Goal: Task Accomplishment & Management: Use online tool/utility

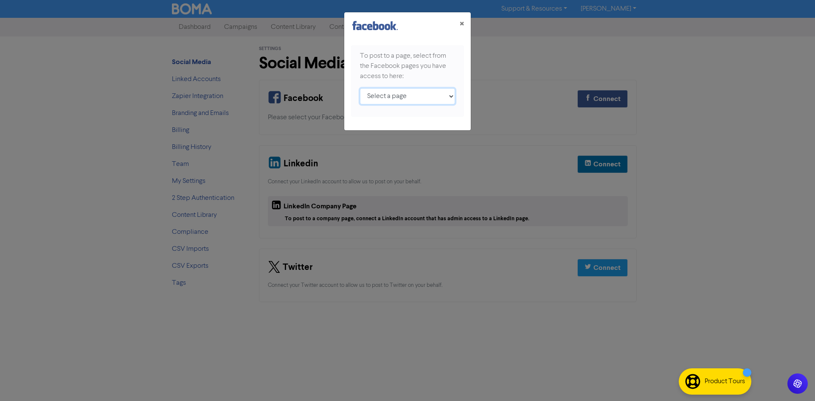
click at [439, 94] on select "Select a page Business Bookkeeping Solutions ;" at bounding box center [407, 96] width 95 height 16
select select "847850275069994"
click at [360, 88] on select "Select a page Business Bookkeeping Solutions ;" at bounding box center [407, 96] width 95 height 16
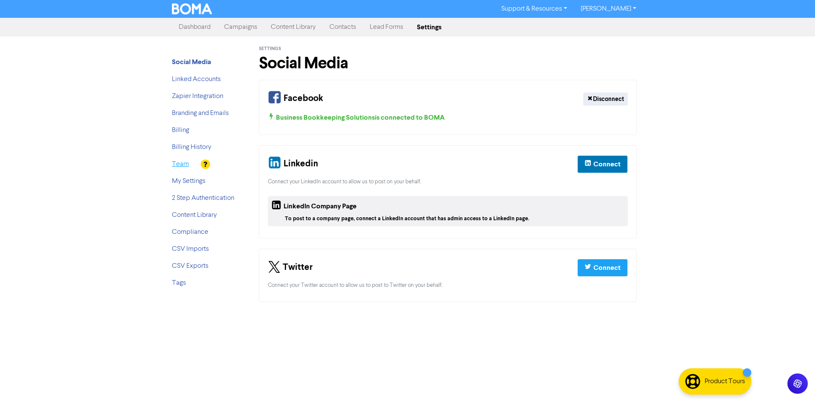
click at [177, 161] on link "Team" at bounding box center [180, 164] width 17 height 7
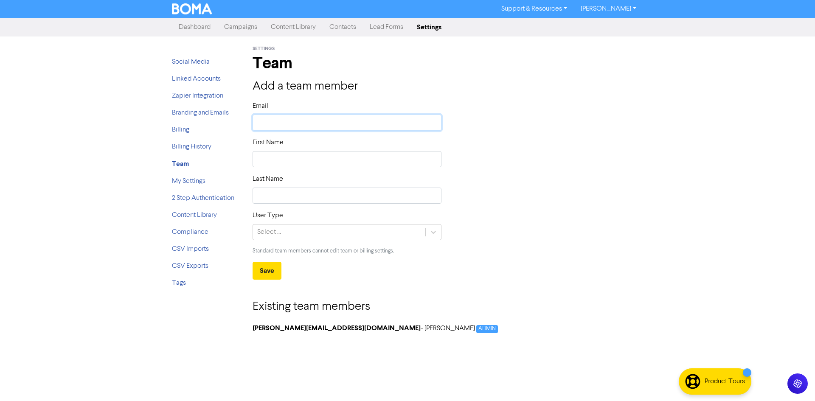
click at [324, 122] on input "text" at bounding box center [347, 123] width 189 height 16
type input "j"
type input "jo"
type input "joa"
type input "[PERSON_NAME]"
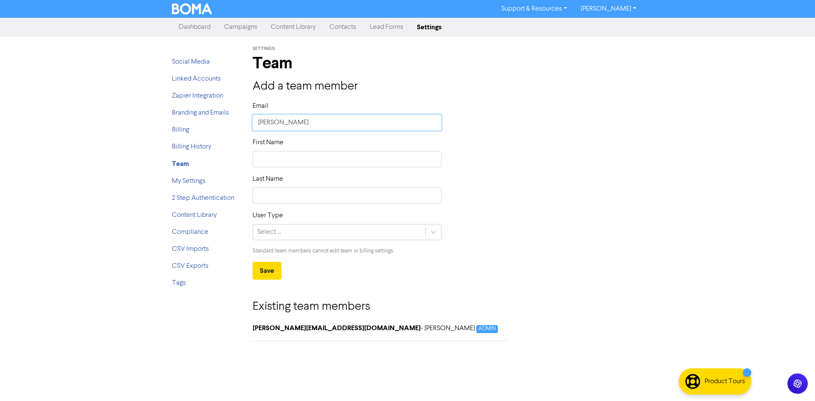
type input "[PERSON_NAME]"
type input "[PERSON_NAME]@"
type input "[PERSON_NAME]"
type input "[PERSON_NAME]@bb"
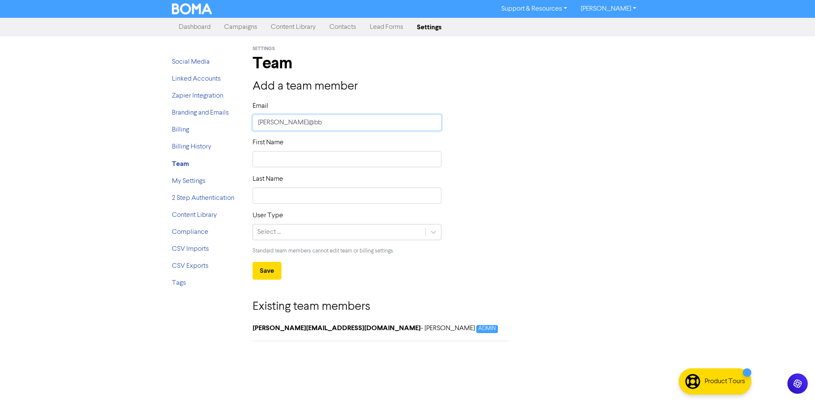
type input "[PERSON_NAME]@bbs"
type input "[PERSON_NAME]@bbss"
type input "[PERSON_NAME]@bbssa"
type input "[PERSON_NAME]@bbssa."
type input "[PERSON_NAME]@bbssa.c"
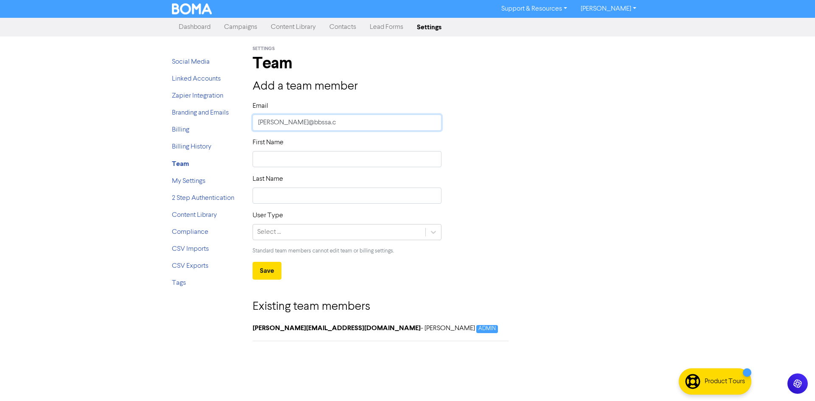
type input "[PERSON_NAME][EMAIL_ADDRESS][DOMAIN_NAME]"
type input "[PERSON_NAME][EMAIL_ADDRESS][DOMAIN_NAME]."
type input "[PERSON_NAME]@bbssa.com.a"
type input "[PERSON_NAME][EMAIL_ADDRESS][DOMAIN_NAME]"
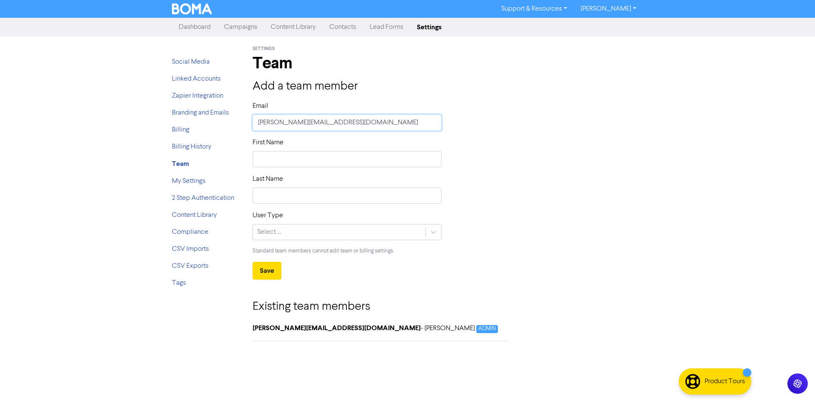
type input "[PERSON_NAME][EMAIL_ADDRESS][DOMAIN_NAME]"
type input "J"
type input "Jo"
type input "[PERSON_NAME]"
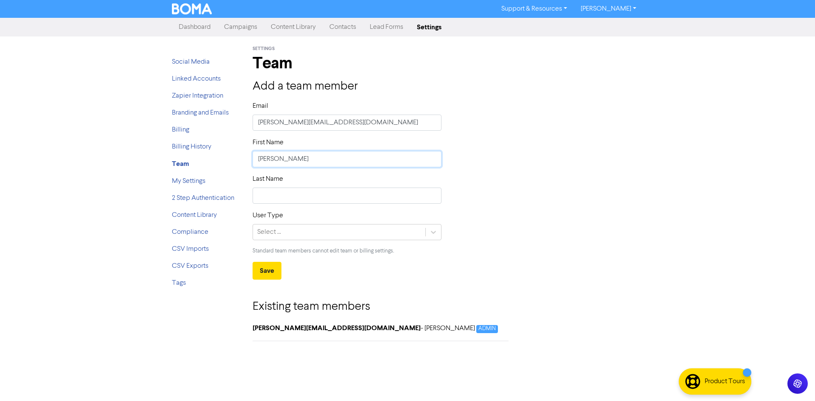
type input "[PERSON_NAME]"
click at [428, 233] on div at bounding box center [433, 232] width 15 height 15
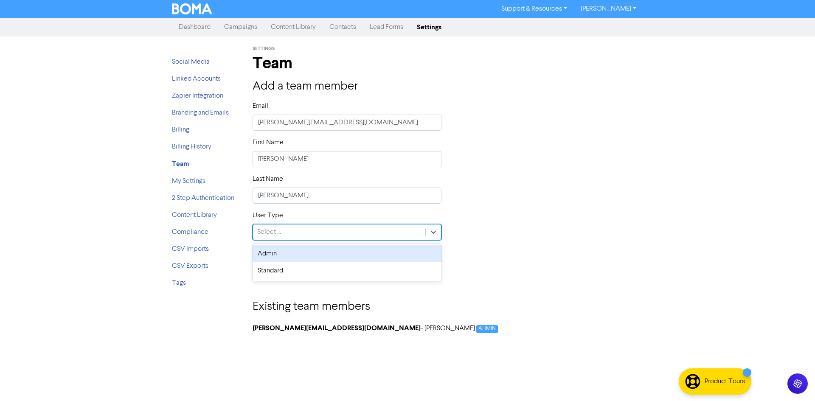
click at [552, 223] on div "User Type option Admin focused, 1 of 2. 2 results available. Use Up and Down to…" at bounding box center [447, 236] width 403 height 51
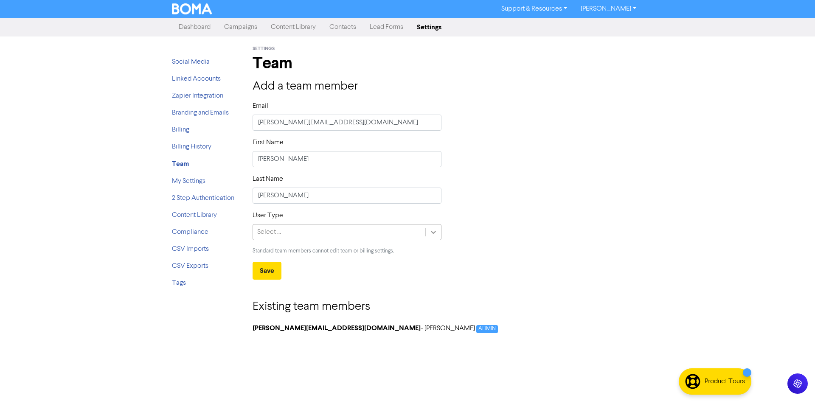
click at [433, 233] on icon at bounding box center [433, 232] width 5 height 3
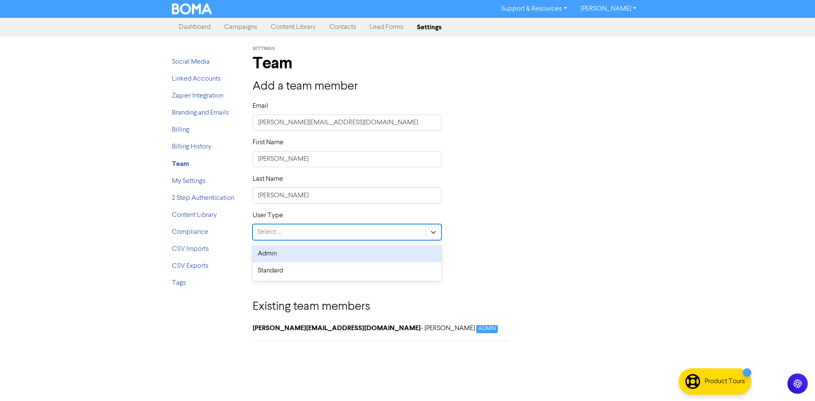
click at [357, 254] on div "Admin" at bounding box center [347, 253] width 189 height 17
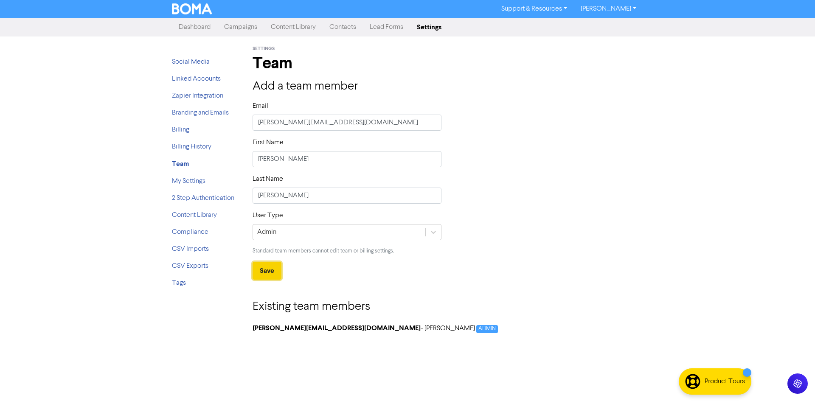
click at [263, 272] on button "Save" at bounding box center [267, 271] width 29 height 18
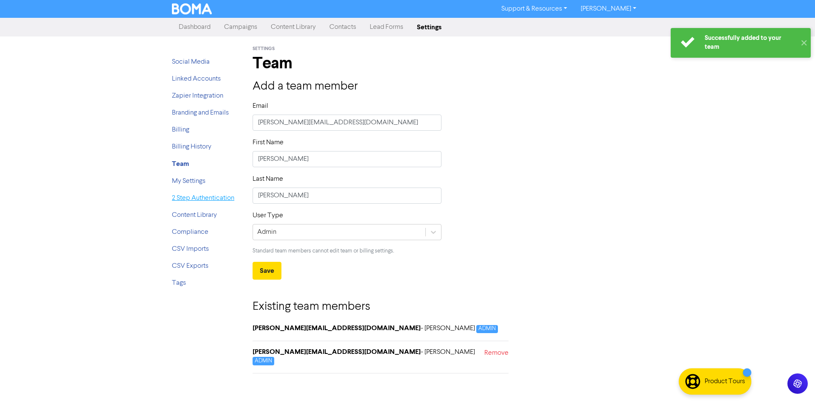
click at [201, 199] on link "2 Step Authentication" at bounding box center [203, 198] width 62 height 7
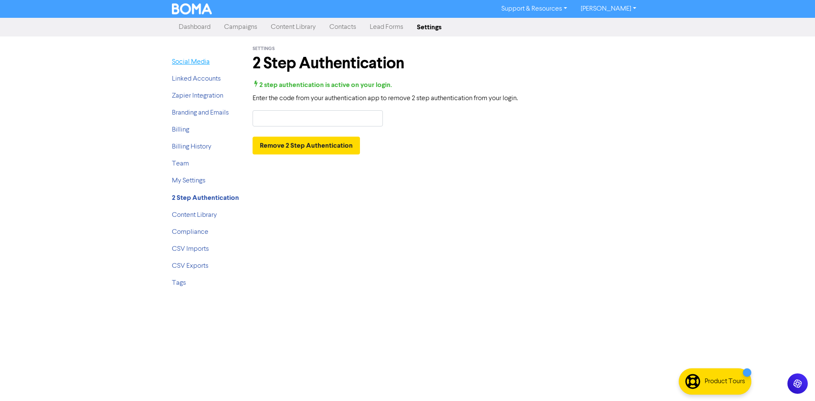
click at [192, 65] on link "Social Media" at bounding box center [191, 62] width 38 height 7
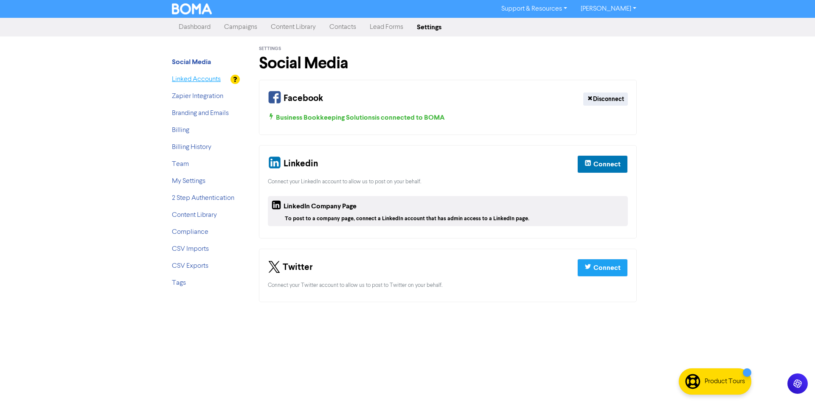
click at [199, 80] on link "Linked Accounts" at bounding box center [196, 79] width 49 height 7
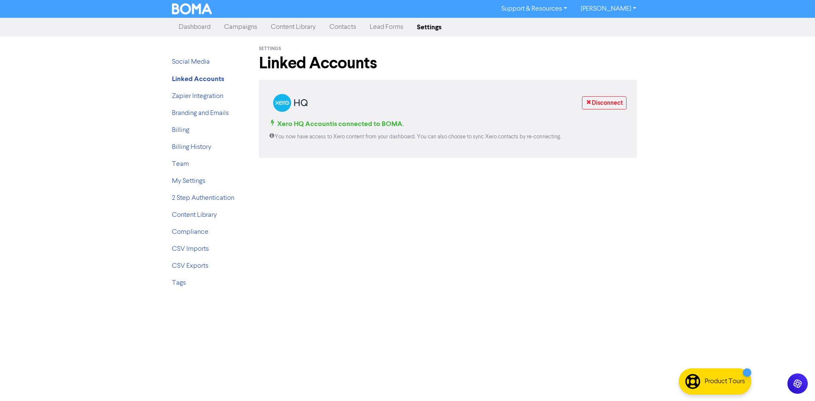
click at [197, 67] on li "Social Media" at bounding box center [206, 62] width 68 height 10
click at [196, 65] on link "Social Media" at bounding box center [191, 62] width 38 height 7
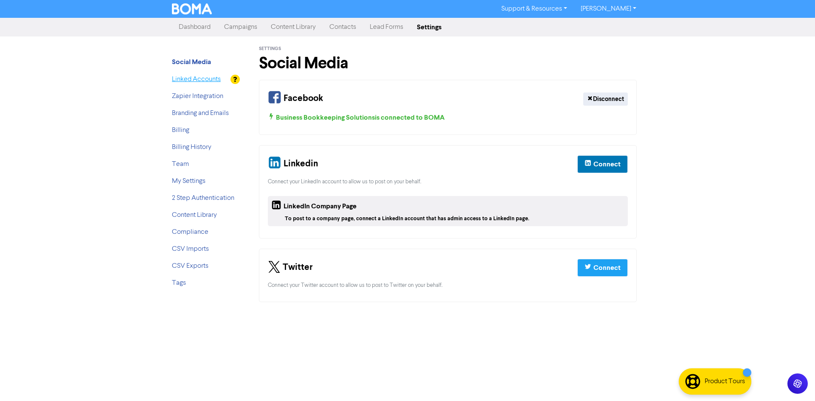
click at [191, 82] on link "Linked Accounts" at bounding box center [196, 79] width 49 height 7
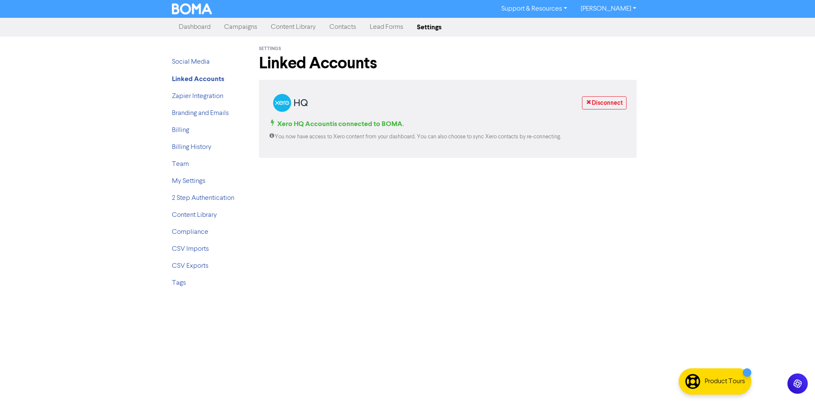
click at [199, 23] on link "Dashboard" at bounding box center [194, 27] width 45 height 17
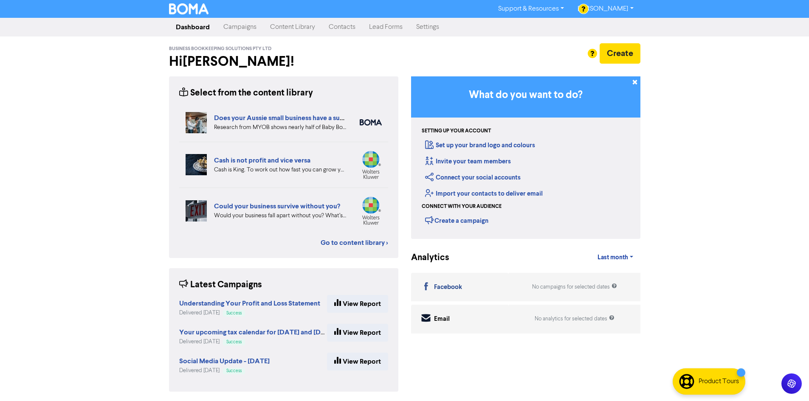
scroll to position [1, 0]
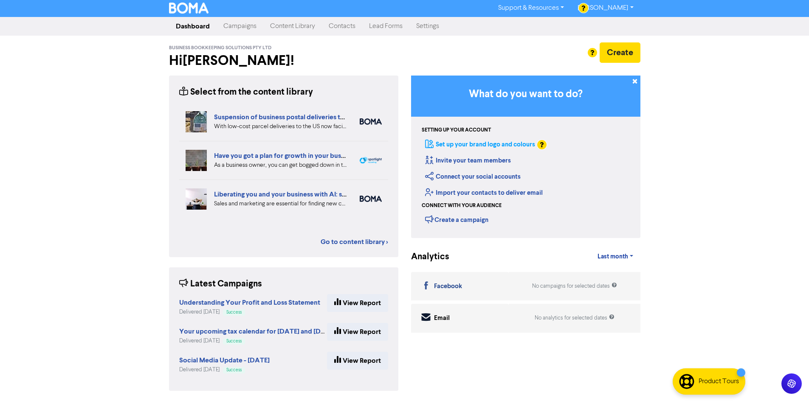
click at [499, 147] on link "Set up your brand logo and colours" at bounding box center [480, 144] width 110 height 8
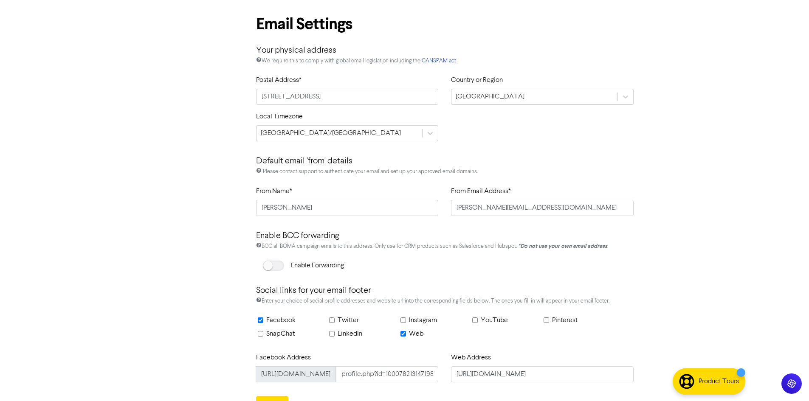
scroll to position [371, 0]
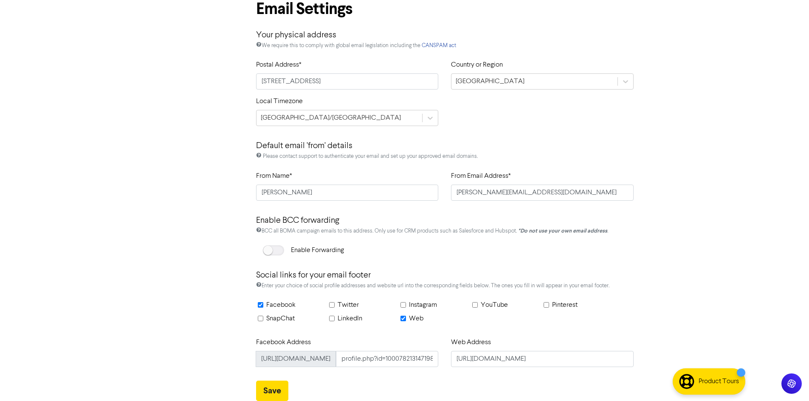
click at [403, 305] on input "Instagram" at bounding box center [403, 305] width 6 height 6
checkbox input "true"
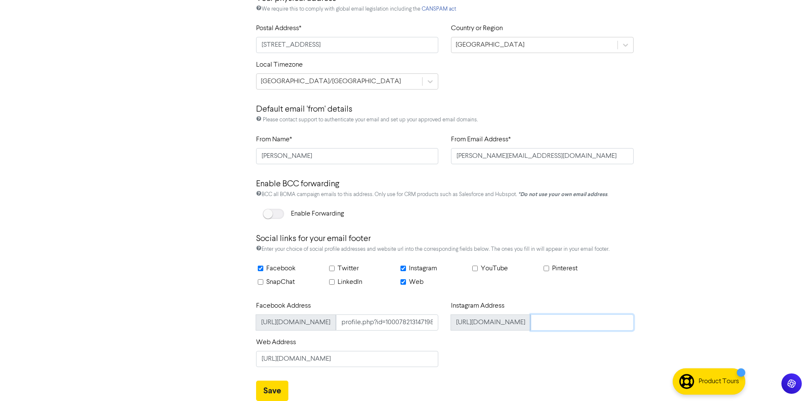
click at [579, 326] on input "text" at bounding box center [582, 323] width 103 height 16
click at [564, 319] on input "text" at bounding box center [582, 323] width 103 height 16
click at [590, 322] on input "text" at bounding box center [582, 323] width 103 height 16
type input "bbookkeepingsolutions"
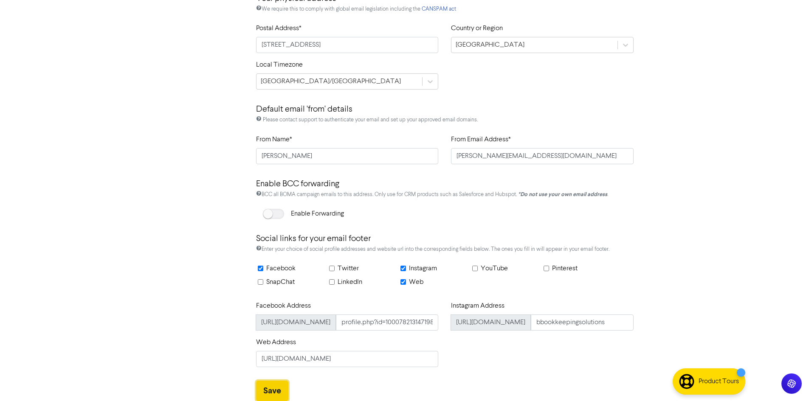
click at [269, 388] on button "Save" at bounding box center [272, 391] width 32 height 20
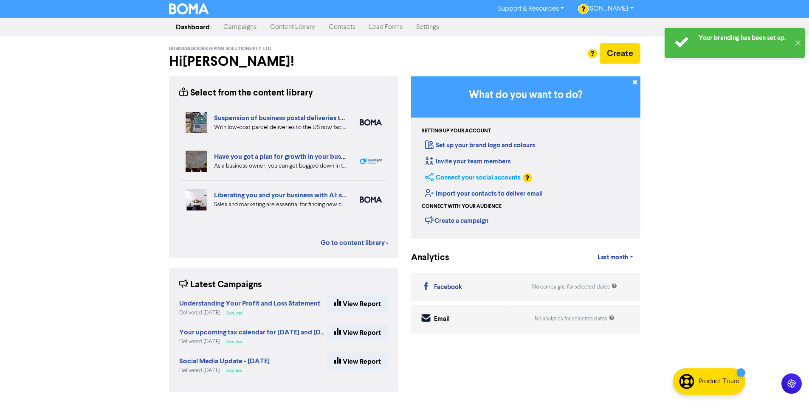
click at [460, 176] on link "Connect your social accounts" at bounding box center [473, 178] width 96 height 8
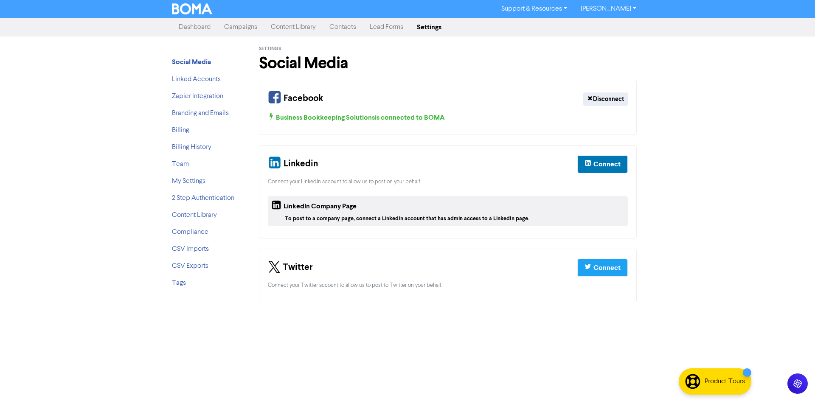
click at [199, 27] on link "Dashboard" at bounding box center [194, 27] width 45 height 17
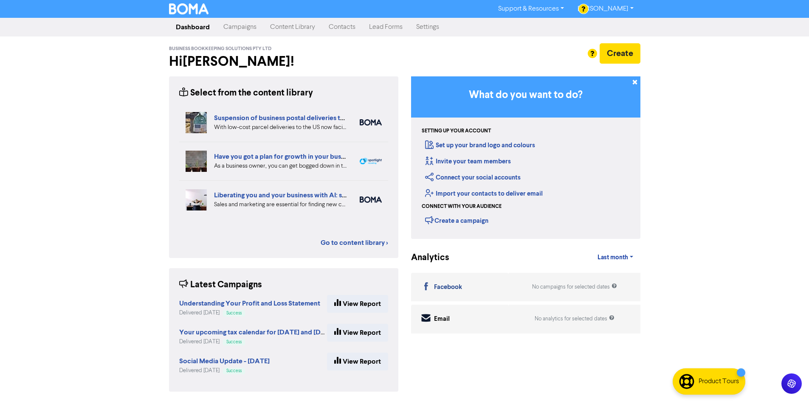
scroll to position [1, 0]
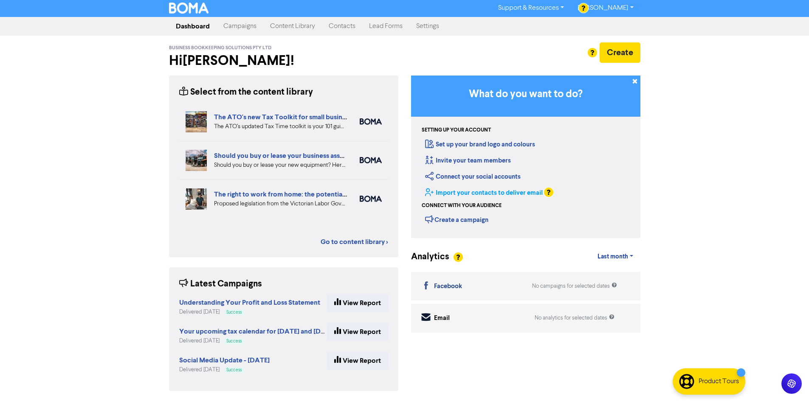
click at [484, 195] on link "Import your contacts to deliver email" at bounding box center [484, 193] width 118 height 8
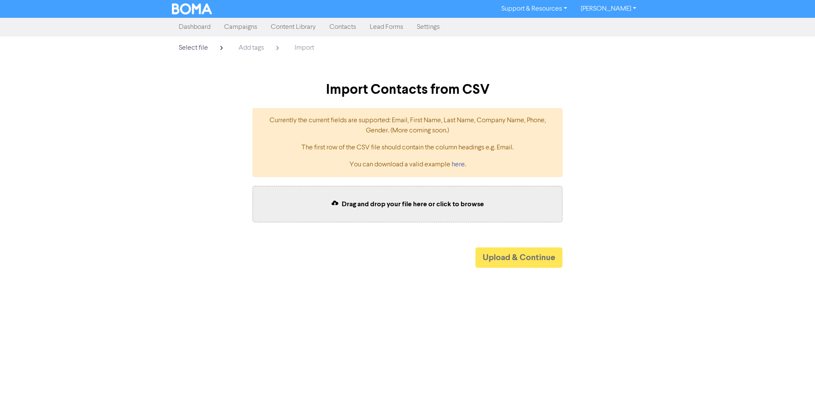
click at [295, 27] on link "Content Library" at bounding box center [293, 27] width 59 height 17
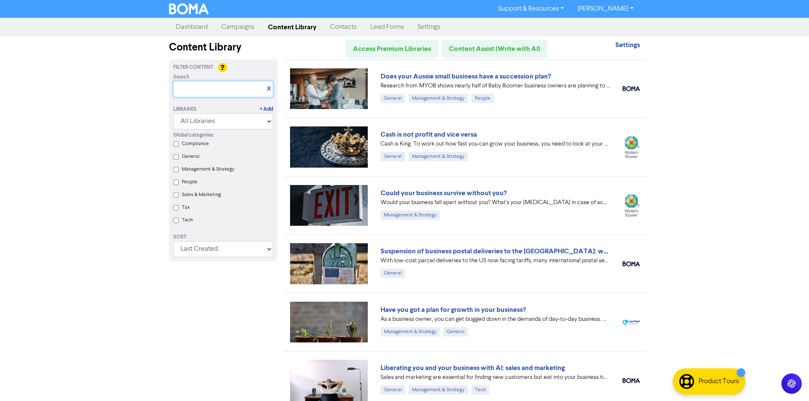
click at [225, 91] on input "text" at bounding box center [223, 89] width 100 height 16
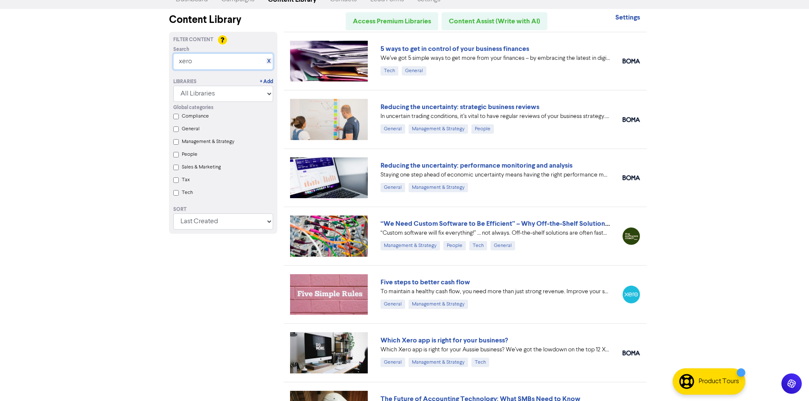
scroll to position [42, 0]
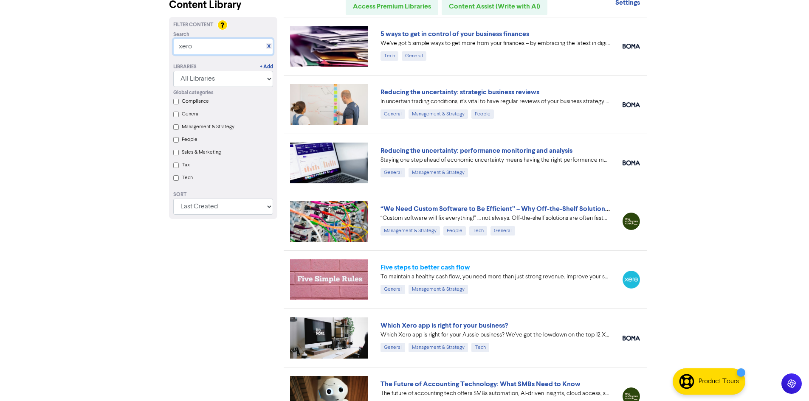
type input "xero"
click at [443, 268] on link "Five steps to better cash flow" at bounding box center [425, 267] width 90 height 8
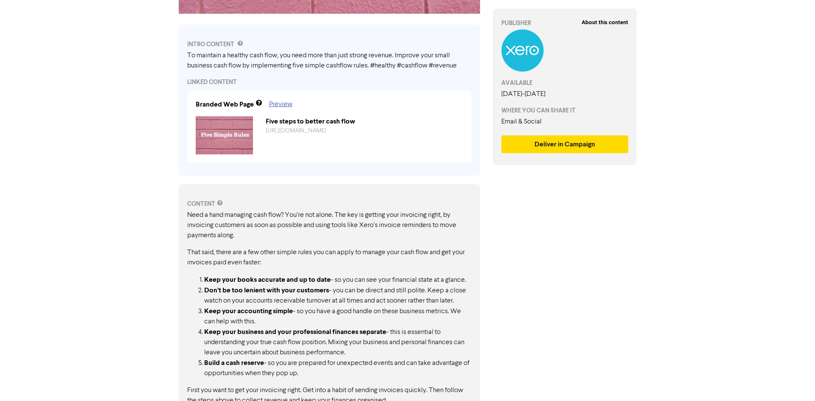
scroll to position [292, 0]
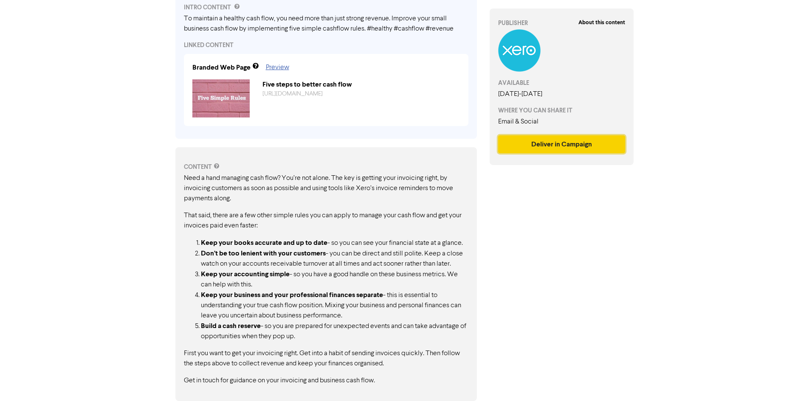
click at [523, 146] on button "Deliver in Campaign" at bounding box center [561, 144] width 127 height 18
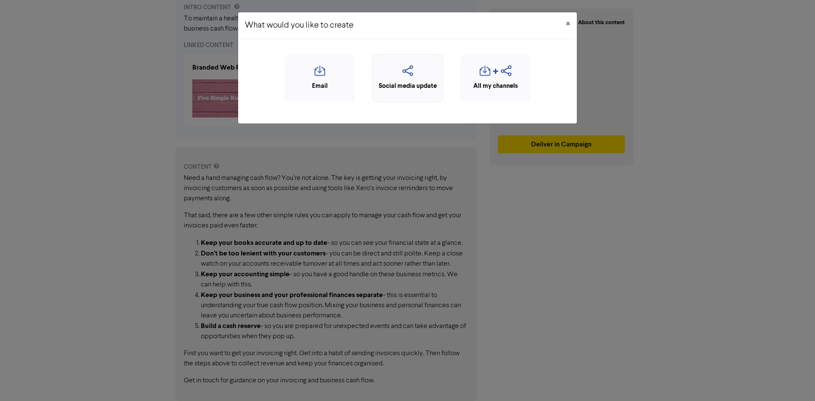
click at [408, 78] on icon "button" at bounding box center [408, 73] width 62 height 16
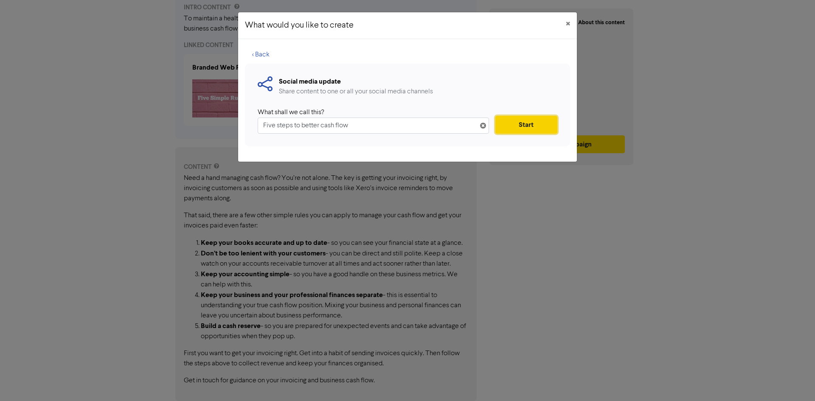
click at [531, 124] on button "Start" at bounding box center [526, 125] width 62 height 18
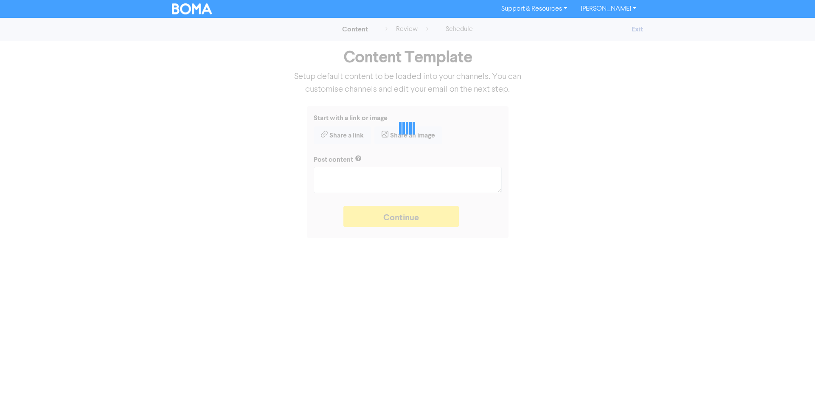
type textarea "x"
type textarea "To maintain a healthy cash flow, you need more than just strong revenue. Improv…"
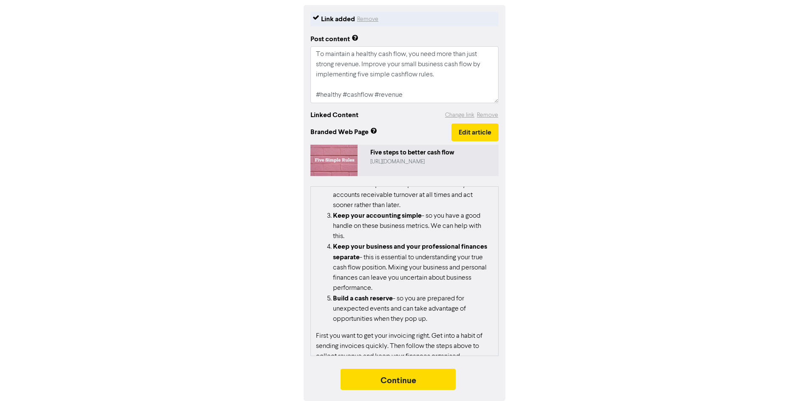
scroll to position [83, 0]
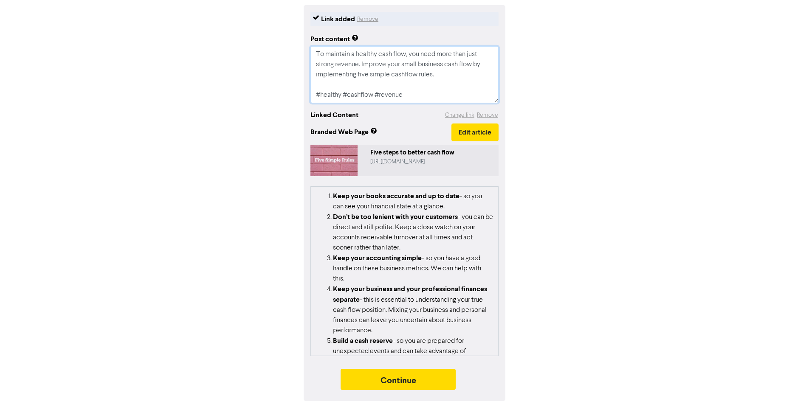
click at [418, 90] on textarea "To maintain a healthy cash flow, you need more than just strong revenue. Improv…" at bounding box center [404, 74] width 188 height 57
click at [321, 93] on textarea "To maintain a healthy cash flow, you need more than just strong revenue. Improv…" at bounding box center [404, 74] width 188 height 57
click at [323, 93] on textarea "To maintain a healthy cash flow, you need more than just strong revenue. Improv…" at bounding box center [404, 74] width 188 height 57
type textarea "x"
type textarea "To maintain a healthy cash flow, you need more than just strong revenue. Improv…"
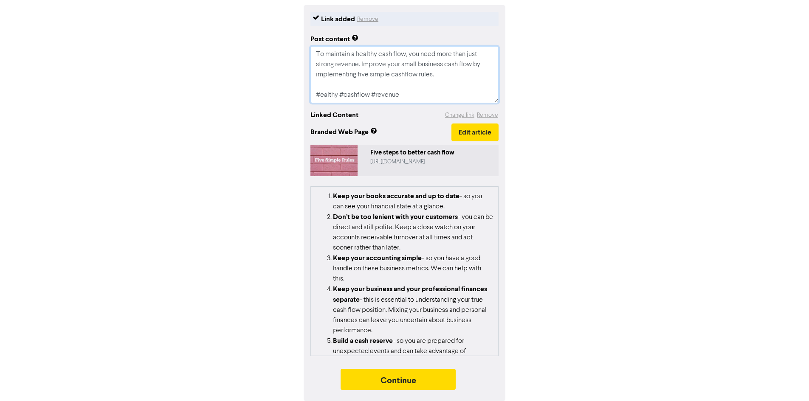
type textarea "x"
type textarea "To maintain a healthy cash flow, you need more than just strong revenue. Improv…"
click at [354, 94] on textarea "To maintain a healthy cash flow, you need more than just strong revenue. Improv…" at bounding box center [404, 74] width 188 height 57
type textarea "x"
type textarea "To maintain a healthy cash flow, you need more than just strong revenue. Improv…"
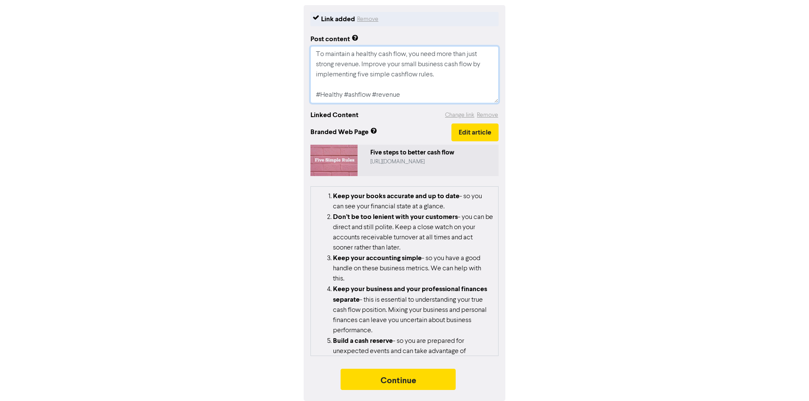
type textarea "x"
type textarea "To maintain a healthy cash flow, you need more than just strong revenue. Improv…"
click at [387, 93] on textarea "To maintain a healthy cash flow, you need more than just strong revenue. Improv…" at bounding box center [404, 74] width 188 height 57
type textarea "x"
type textarea "To maintain a healthy cash flow, you need more than just strong revenue. Improv…"
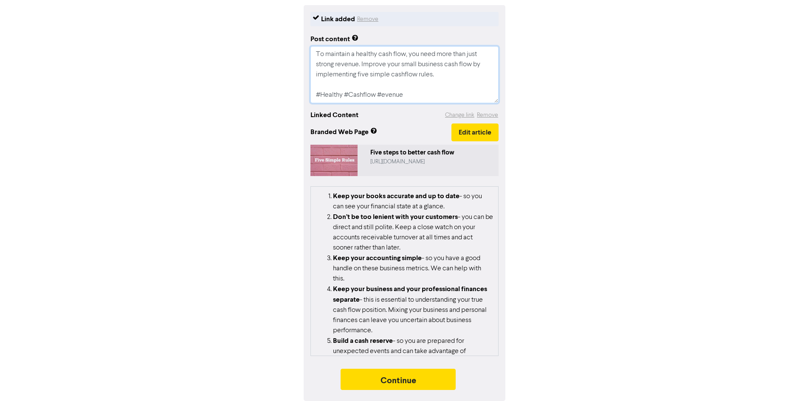
type textarea "x"
type textarea "To maintain a healthy cash flow, you need more than just strong revenue. Improv…"
click at [449, 93] on textarea "To maintain a healthy cash flow, you need more than just strong revenue. Improv…" at bounding box center [404, 74] width 188 height 57
type textarea "x"
type textarea "To maintain a healthy cash flow, you need more than just strong revenue. Improv…"
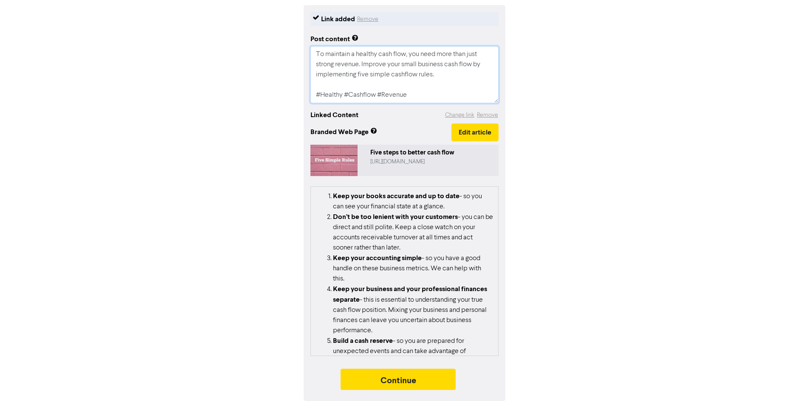
type textarea "x"
type textarea "To maintain a healthy cash flow, you need more than just strong revenue. Improv…"
type textarea "x"
type textarea "To maintain a healthy cash flow, you need more than just strong revenue. Improv…"
type textarea "x"
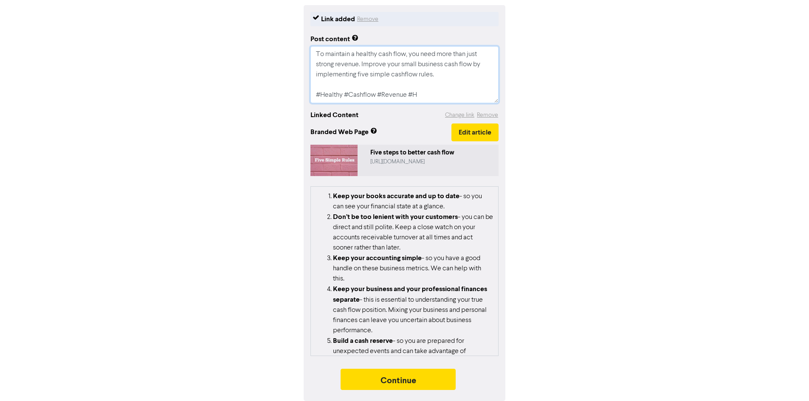
type textarea "To maintain a healthy cash flow, you need more than just strong revenue. Improv…"
type textarea "x"
type textarea "To maintain a healthy cash flow, you need more than just strong revenue. Improv…"
type textarea "x"
type textarea "To maintain a healthy cash flow, you need more than just strong revenue. Improv…"
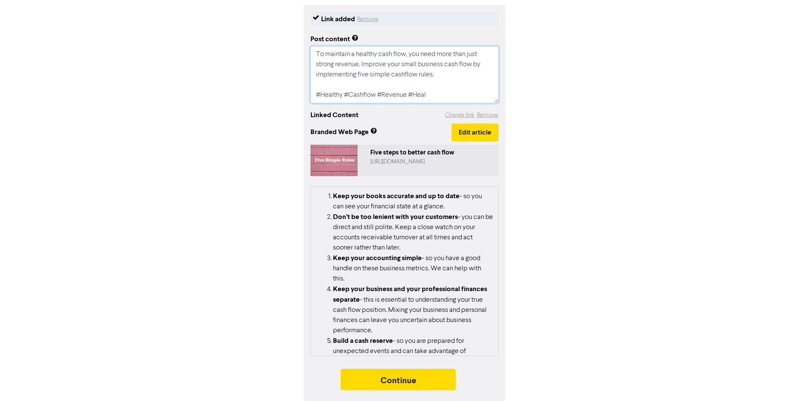
type textarea "x"
type textarea "To maintain a healthy cash flow, you need more than just strong revenue. Improv…"
type textarea "x"
type textarea "To maintain a healthy cash flow, you need more than just strong revenue. Improv…"
type textarea "x"
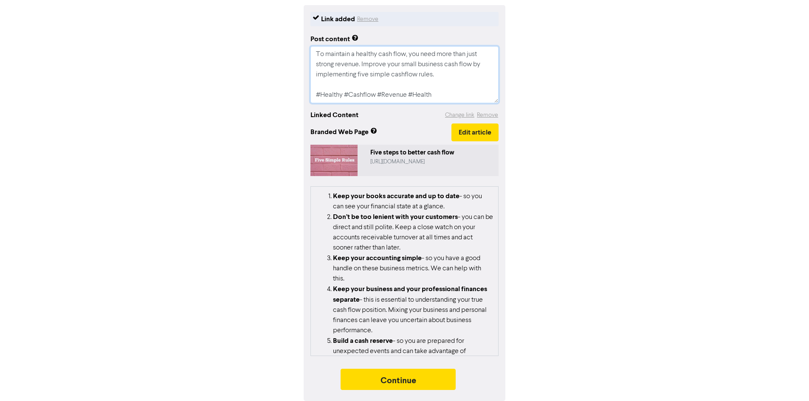
type textarea "To maintain a healthy cash flow, you need more than just strong revenue. Improv…"
type textarea "x"
type textarea "To maintain a healthy cash flow, you need more than just strong revenue. Improv…"
type textarea "x"
type textarea "To maintain a healthy cash flow, you need more than just strong revenue. Improv…"
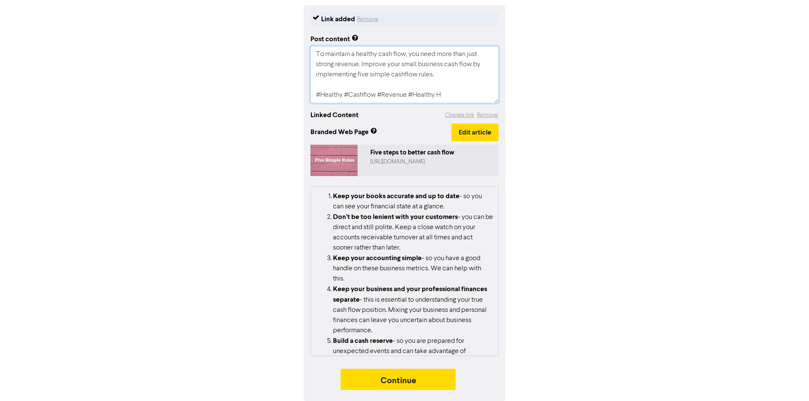
type textarea "x"
type textarea "To maintain a healthy cash flow, you need more than just strong revenue. Improv…"
type textarea "x"
type textarea "To maintain a healthy cash flow, you need more than just strong revenue. Improv…"
type textarea "x"
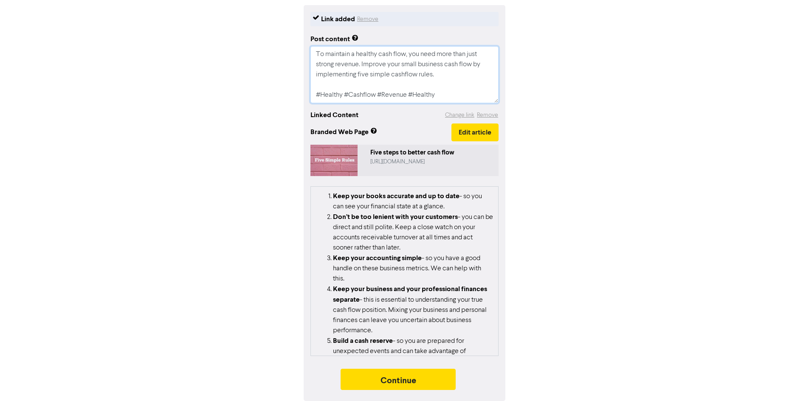
type textarea "To maintain a healthy cash flow, you need more than just strong revenue. Improv…"
type textarea "x"
type textarea "To maintain a healthy cash flow, you need more than just strong revenue. Improv…"
type textarea "x"
type textarea "To maintain a healthy cash flow, you need more than just strong revenue. Improv…"
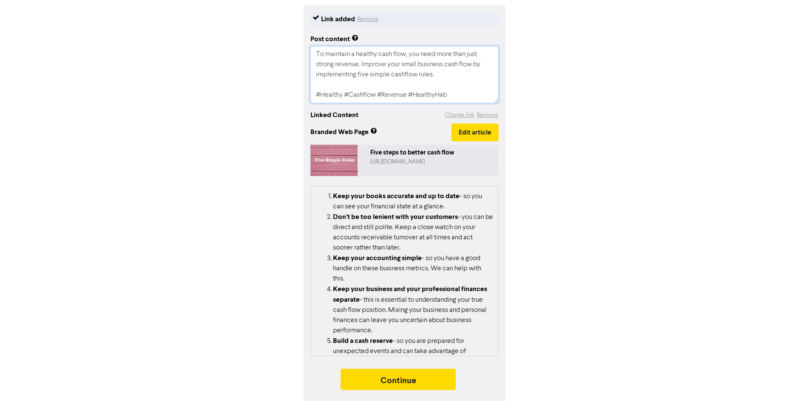
type textarea "x"
type textarea "To maintain a healthy cash flow, you need more than just strong revenue. Improv…"
type textarea "x"
type textarea "To maintain a healthy cash flow, you need more than just strong revenue. Improv…"
type textarea "x"
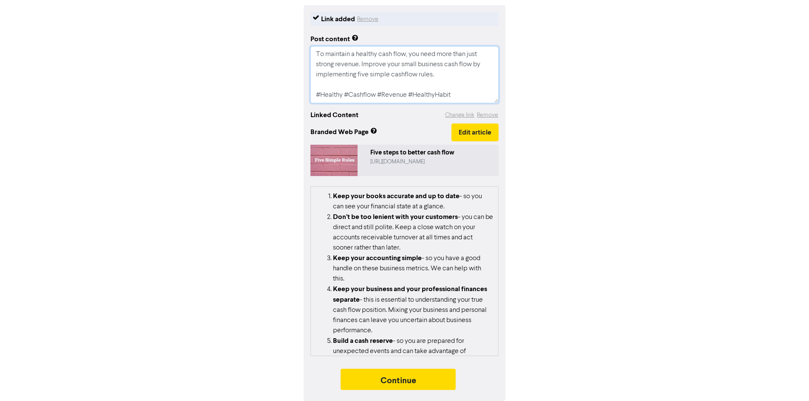
type textarea "To maintain a healthy cash flow, you need more than just strong revenue. Improv…"
type textarea "x"
type textarea "To maintain a healthy cash flow, you need more than just strong revenue. Improv…"
type textarea "x"
type textarea "To maintain a healthy cash flow, you need more than just strong revenue. Improv…"
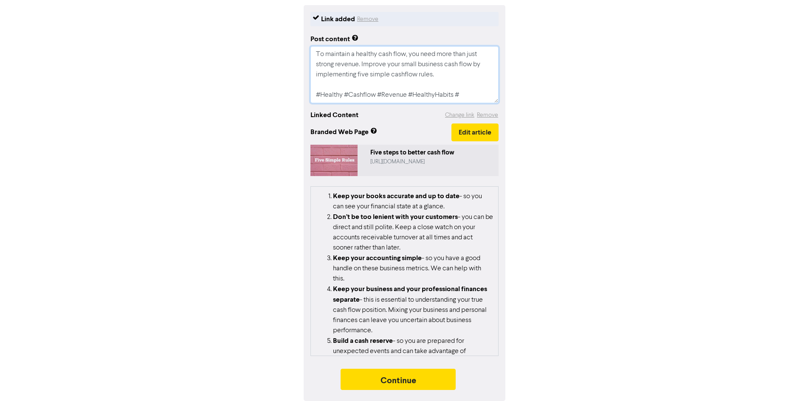
type textarea "x"
type textarea "To maintain a healthy cash flow, you need more than just strong revenue. Improv…"
type textarea "x"
type textarea "To maintain a healthy cash flow, you need more than just strong revenue. Improv…"
type textarea "x"
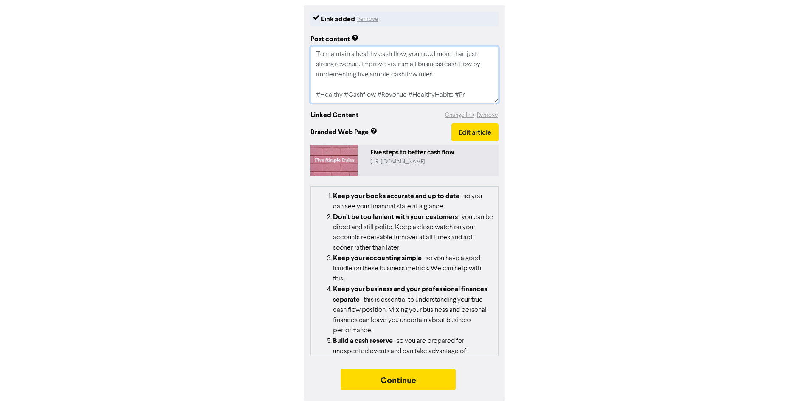
type textarea "To maintain a healthy cash flow, you need more than just strong revenue. Improv…"
type textarea "x"
type textarea "To maintain a healthy cash flow, you need more than just strong revenue. Improv…"
type textarea "x"
type textarea "To maintain a healthy cash flow, you need more than just strong revenue. Improv…"
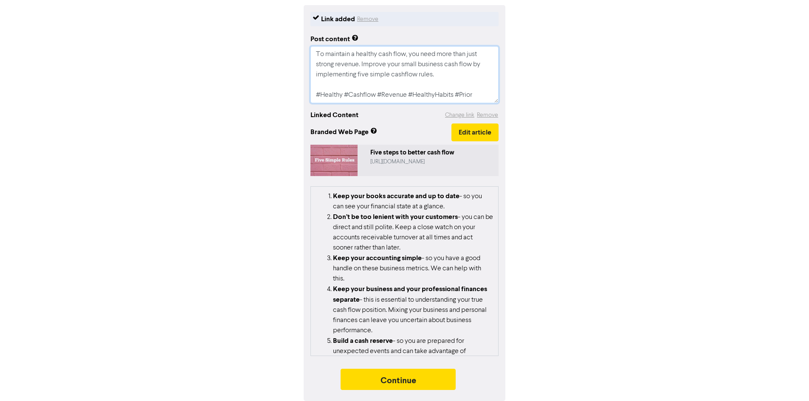
type textarea "x"
type textarea "To maintain a healthy cash flow, you need more than just strong revenue. Improv…"
type textarea "x"
type textarea "To maintain a healthy cash flow, you need more than just strong revenue. Improv…"
type textarea "x"
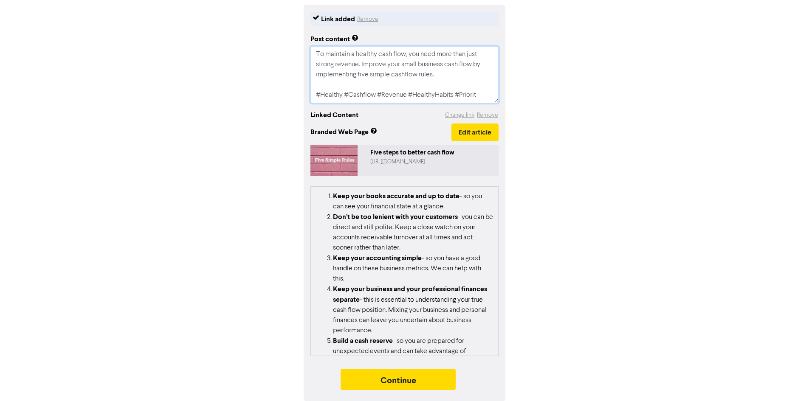
type textarea "To maintain a healthy cash flow, you need more than just strong revenue. Improv…"
type textarea "x"
type textarea "To maintain a healthy cash flow, you need more than just strong revenue. Improv…"
type textarea "x"
type textarea "To maintain a healthy cash flow, you need more than just strong revenue. Improv…"
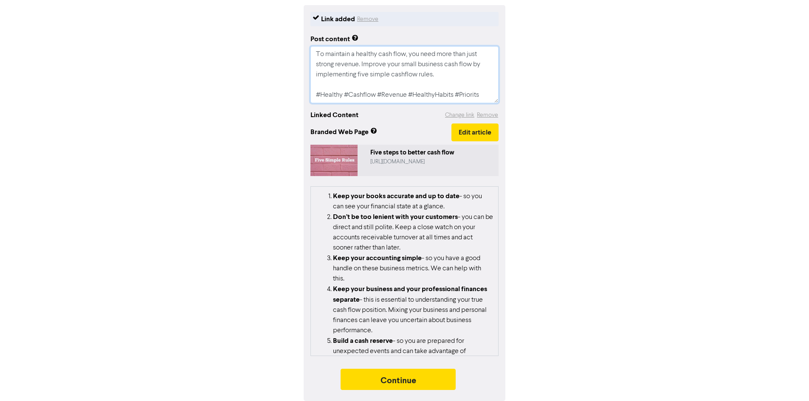
type textarea "x"
type textarea "To maintain a healthy cash flow, you need more than just strong revenue. Improv…"
type textarea "x"
type textarea "To maintain a healthy cash flow, you need more than just strong revenue. Improv…"
type textarea "x"
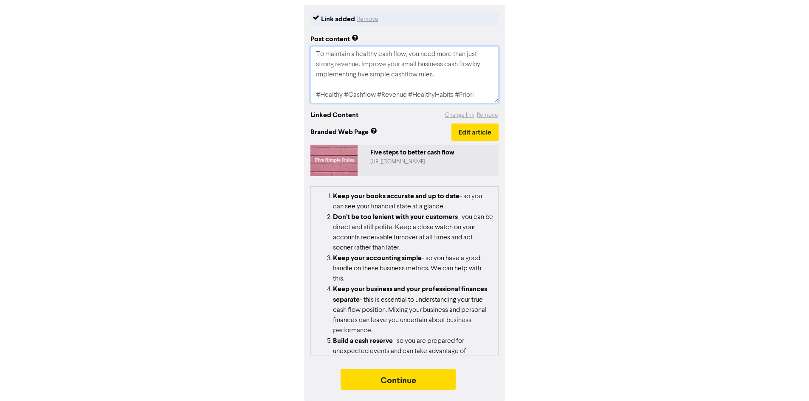
type textarea "To maintain a healthy cash flow, you need more than just strong revenue. Improv…"
type textarea "x"
type textarea "To maintain a healthy cash flow, you need more than just strong revenue. Improv…"
type textarea "x"
type textarea "To maintain a healthy cash flow, you need more than just strong revenue. Improv…"
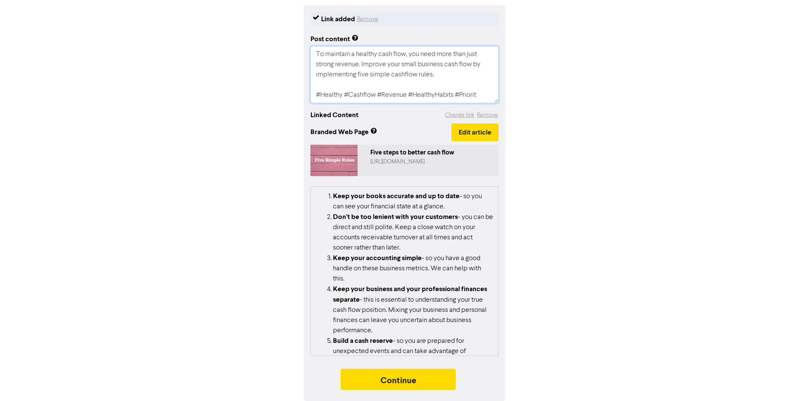
type textarea "x"
type textarea "To maintain a healthy cash flow, you need more than just strong revenue. Improv…"
type textarea "x"
type textarea "To maintain a healthy cash flow, you need more than just strong revenue. Improv…"
type textarea "x"
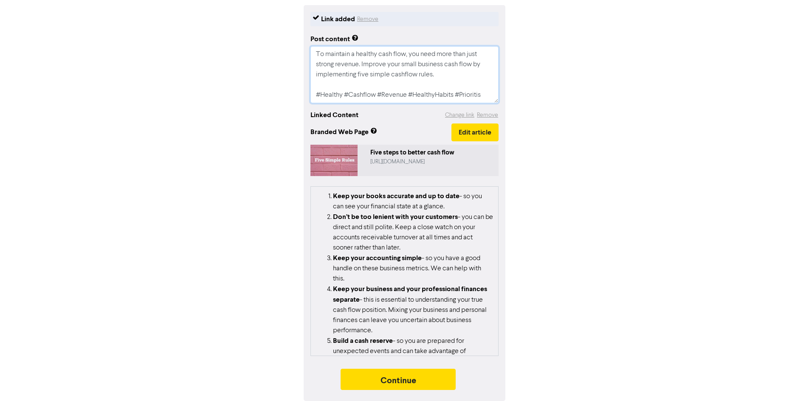
type textarea "To maintain a healthy cash flow, you need more than just strong revenue. Improv…"
type textarea "x"
type textarea "To maintain a healthy cash flow, you need more than just strong revenue. Improv…"
type textarea "x"
type textarea "To maintain a healthy cash flow, you need more than just strong revenue. Improv…"
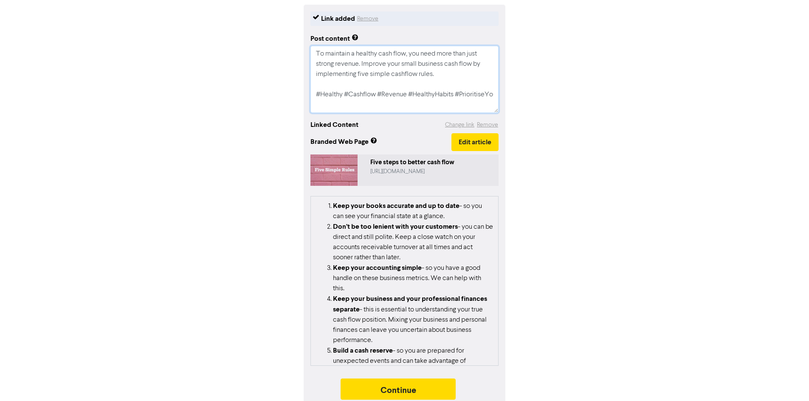
type textarea "x"
type textarea "To maintain a healthy cash flow, you need more than just strong revenue. Improv…"
type textarea "x"
type textarea "To maintain a healthy cash flow, you need more than just strong revenue. Improv…"
type textarea "x"
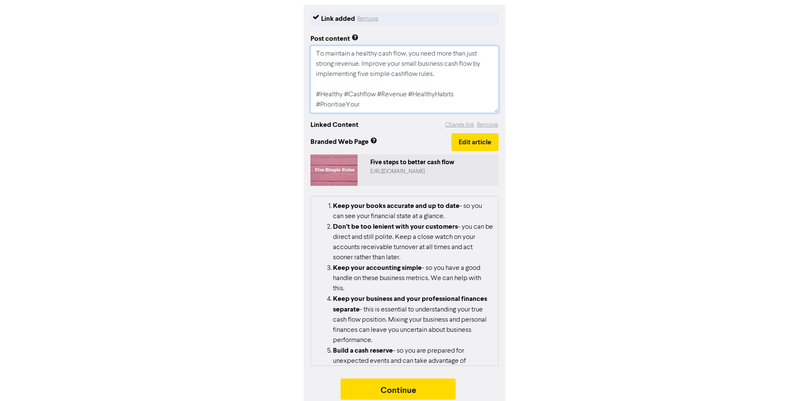
type textarea "To maintain a healthy cash flow, you need more than just strong revenue. Improv…"
type textarea "x"
type textarea "To maintain a healthy cash flow, you need more than just strong revenue. Improv…"
type textarea "x"
type textarea "To maintain a healthy cash flow, you need more than just strong revenue. Improv…"
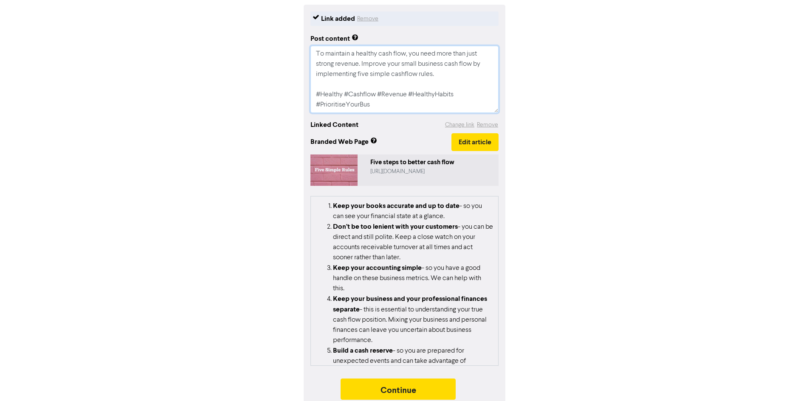
type textarea "x"
type textarea "To maintain a healthy cash flow, you need more than just strong revenue. Improv…"
type textarea "x"
type textarea "To maintain a healthy cash flow, you need more than just strong revenue. Improv…"
type textarea "x"
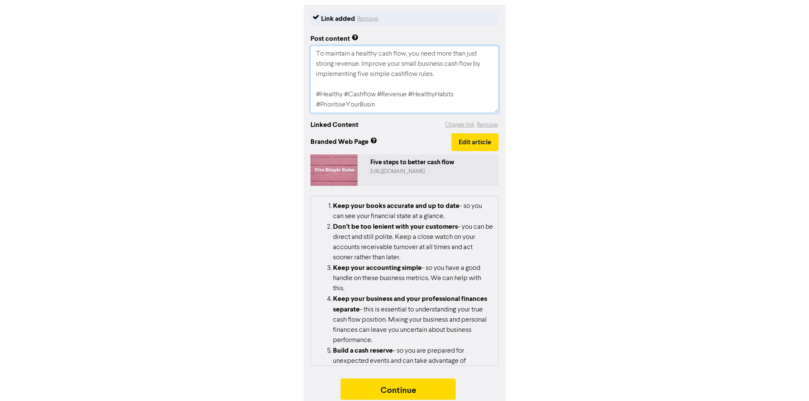
type textarea "To maintain a healthy cash flow, you need more than just strong revenue. Improv…"
type textarea "x"
type textarea "To maintain a healthy cash flow, you need more than just strong revenue. Improv…"
type textarea "x"
type textarea "To maintain a healthy cash flow, you need more than just strong revenue. Improv…"
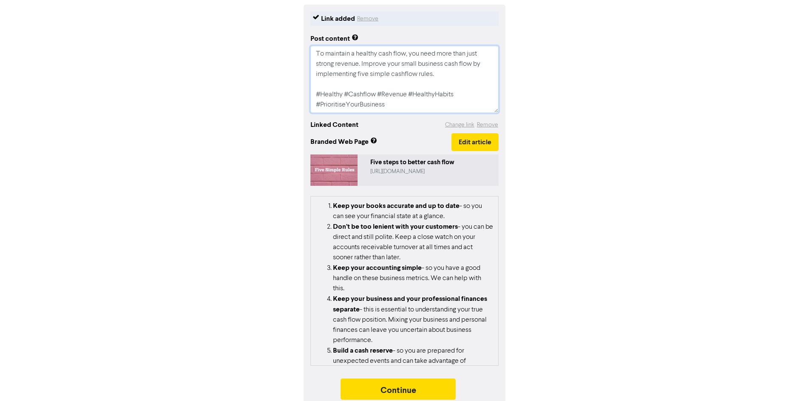
type textarea "x"
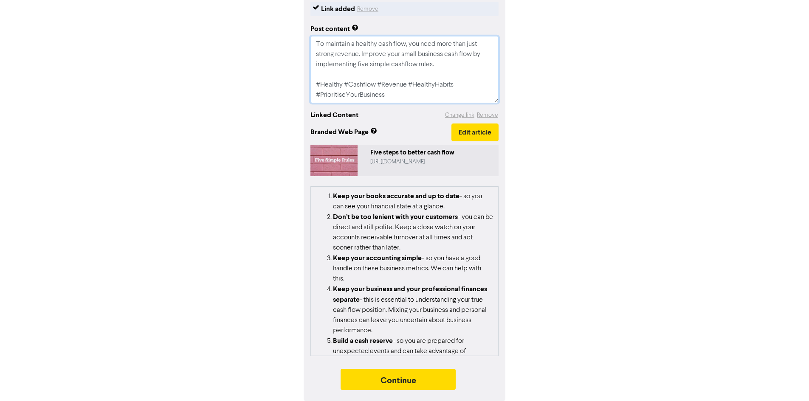
scroll to position [168, 0]
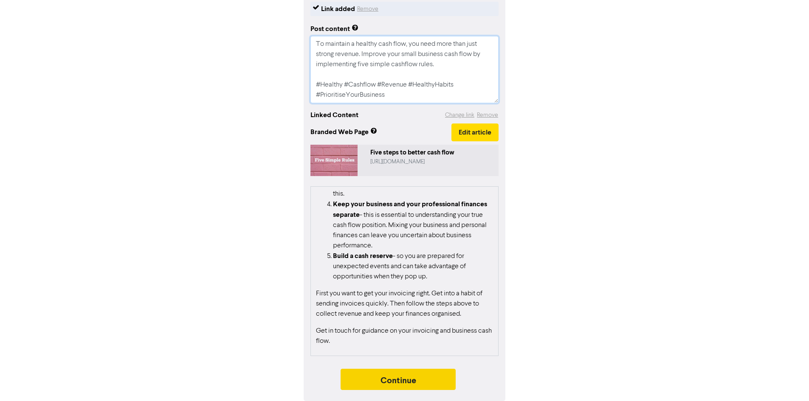
type textarea "To maintain a healthy cash flow, you need more than just strong revenue. Improv…"
click at [418, 376] on button "Continue" at bounding box center [397, 379] width 115 height 21
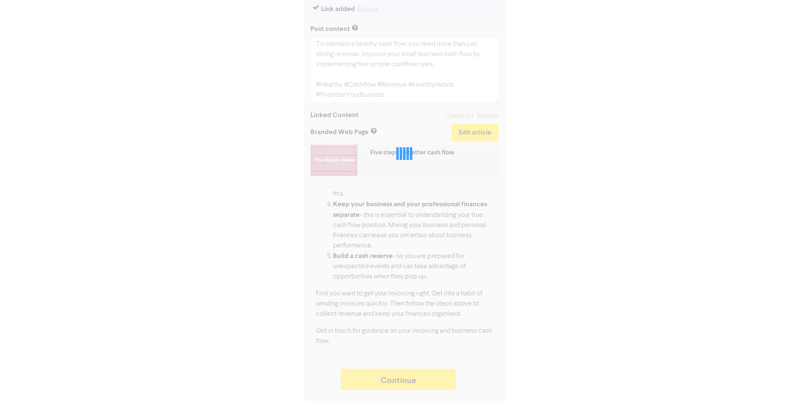
type textarea "x"
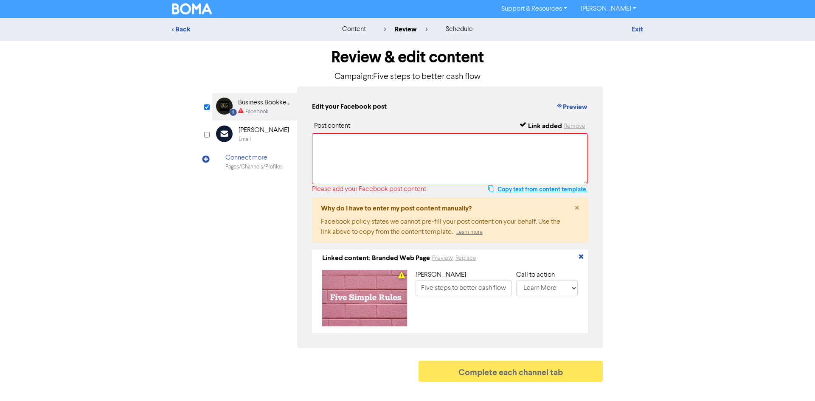
click at [512, 188] on button "Copy text from content template." at bounding box center [538, 189] width 100 height 10
click at [413, 153] on textarea at bounding box center [450, 158] width 276 height 51
click at [492, 190] on button "Copied to clipboard. Now paste above." at bounding box center [529, 189] width 115 height 10
click at [400, 168] on textarea at bounding box center [450, 158] width 276 height 51
paste textarea "To maintain a healthy cash flow, you need more than just strong revenue. Improv…"
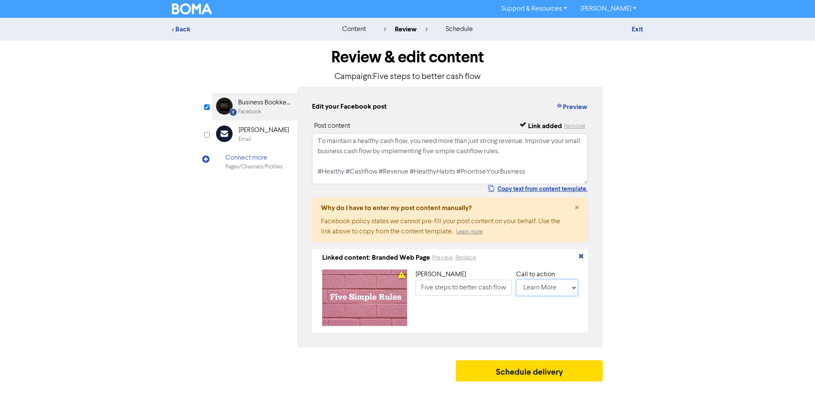
click at [562, 287] on select "No Button Shop Now Apply Now Book Now Buy Now Contact Us Download Learn More Se…" at bounding box center [547, 288] width 62 height 16
click at [511, 378] on button "Schedule delivery" at bounding box center [529, 370] width 147 height 21
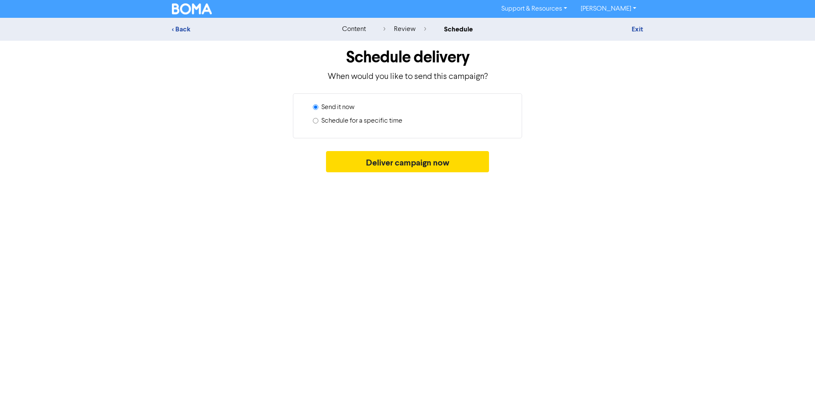
click at [318, 120] on input "Schedule for a specific time" at bounding box center [316, 121] width 6 height 6
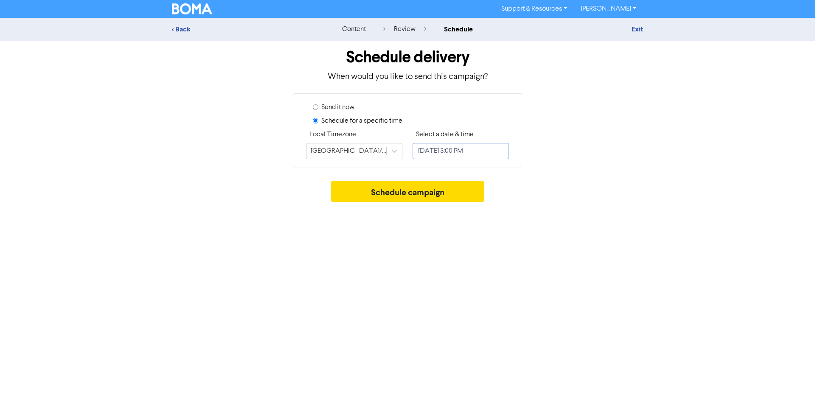
click at [455, 154] on input "[DATE] 3:00 PM" at bounding box center [461, 151] width 96 height 16
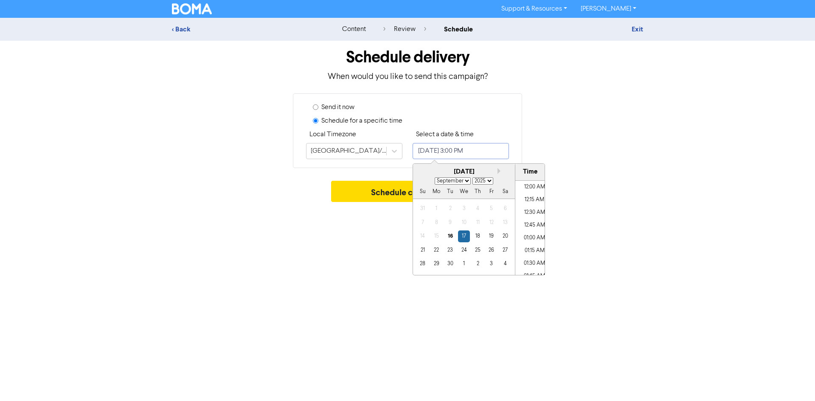
scroll to position [723, 0]
click at [418, 252] on div "21" at bounding box center [422, 249] width 11 height 11
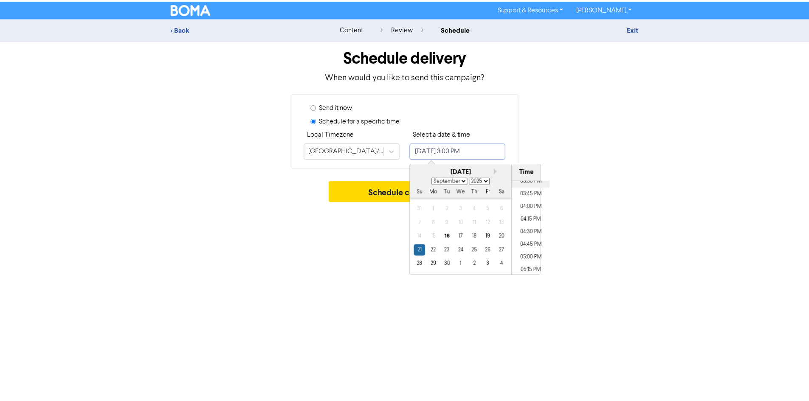
scroll to position [808, 0]
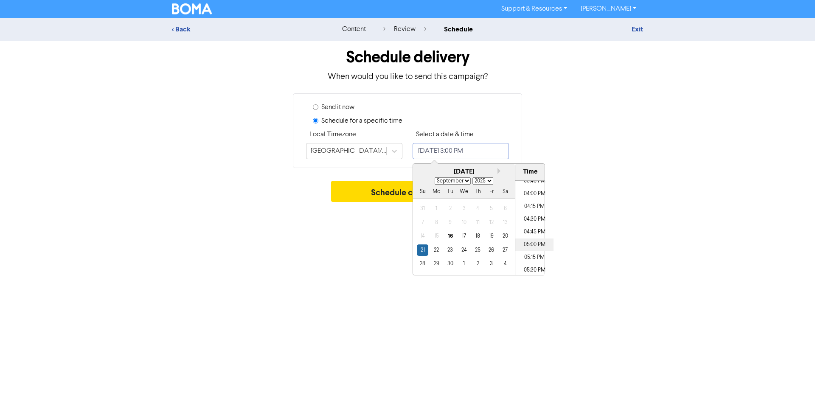
click at [529, 245] on li "05:00 PM" at bounding box center [534, 245] width 38 height 13
click at [333, 245] on div "Support & Resources Video Tutorials FAQ & Guides Marketing Education [PERSON_NA…" at bounding box center [407, 200] width 815 height 401
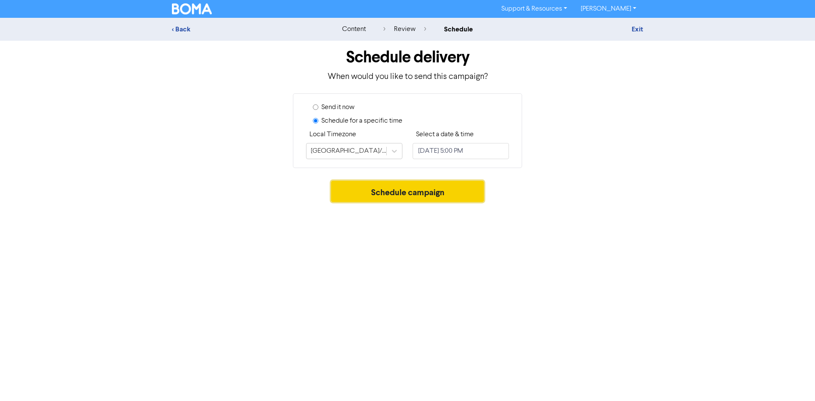
click at [431, 193] on button "Schedule campaign" at bounding box center [407, 191] width 153 height 21
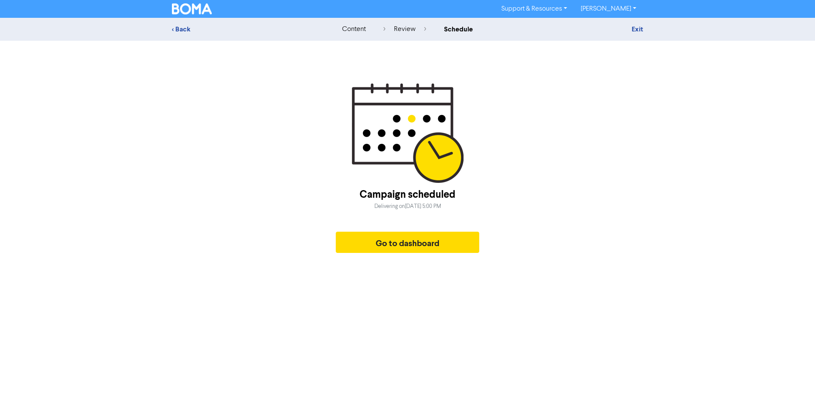
click at [186, 35] on div "< Back content review schedule Exit" at bounding box center [407, 29] width 815 height 23
click at [185, 31] on div "< Back" at bounding box center [246, 29] width 149 height 10
